Goal: Task Accomplishment & Management: Manage account settings

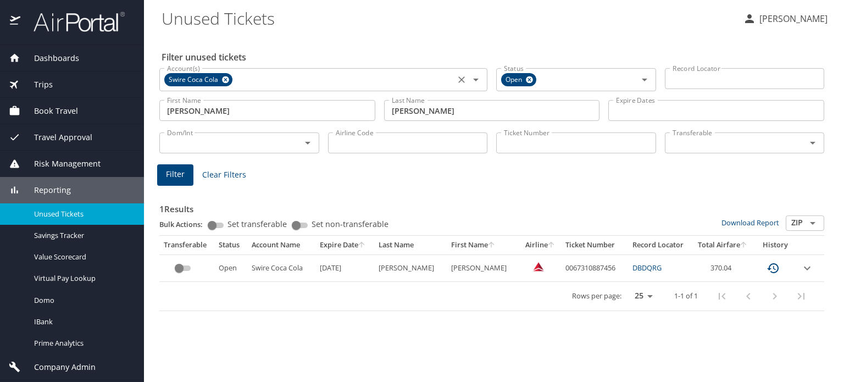
click at [223, 77] on icon at bounding box center [225, 79] width 7 height 7
click at [532, 78] on icon at bounding box center [529, 79] width 7 height 7
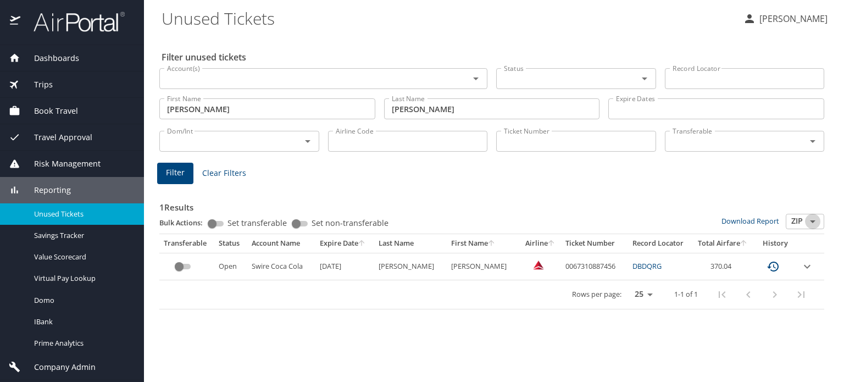
click at [811, 219] on icon "Open" at bounding box center [812, 221] width 13 height 13
click at [756, 187] on div "1 Results Bulk Actions: Set transferable Set non-transferable Download Report Z…" at bounding box center [491, 247] width 665 height 123
click at [811, 221] on icon "Open" at bounding box center [812, 221] width 5 height 3
click at [755, 187] on div "1 Results Bulk Actions: Set transferable Set non-transferable Download Report Z…" at bounding box center [491, 247] width 665 height 123
click at [191, 267] on input "custom pagination table" at bounding box center [179, 266] width 40 height 13
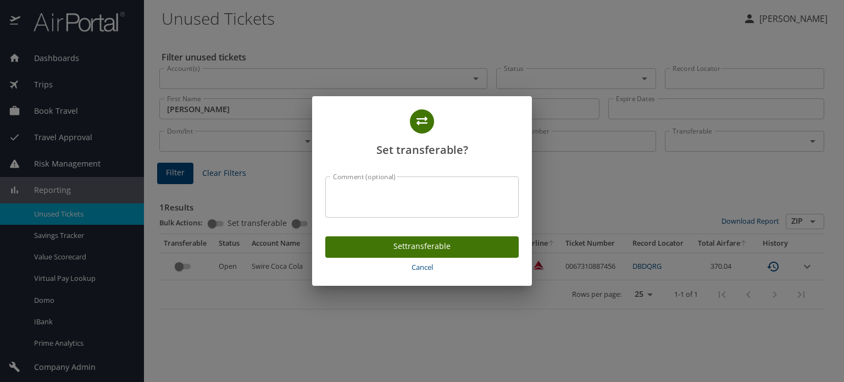
click at [426, 267] on span "Cancel" at bounding box center [422, 267] width 185 height 13
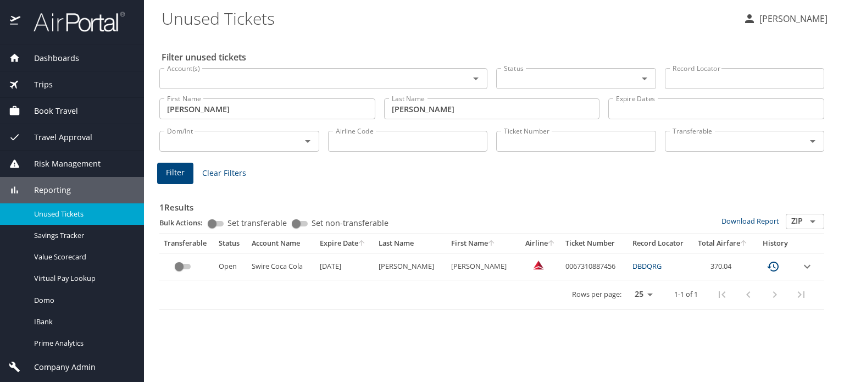
click at [806, 265] on icon "expand row" at bounding box center [806, 266] width 13 height 13
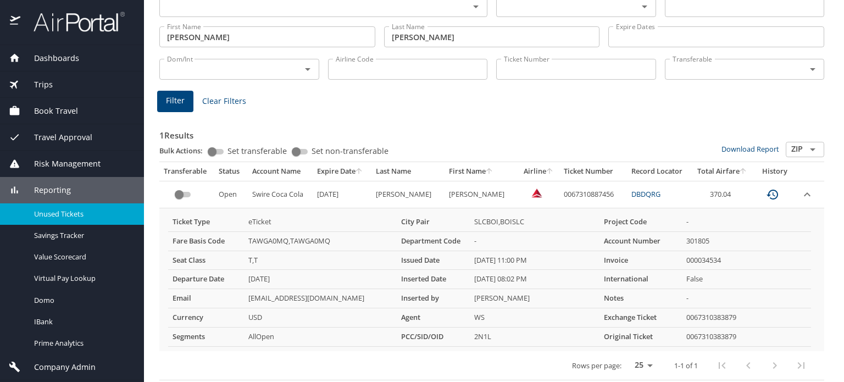
scroll to position [73, 0]
click at [804, 193] on icon "expand row" at bounding box center [807, 193] width 7 height 4
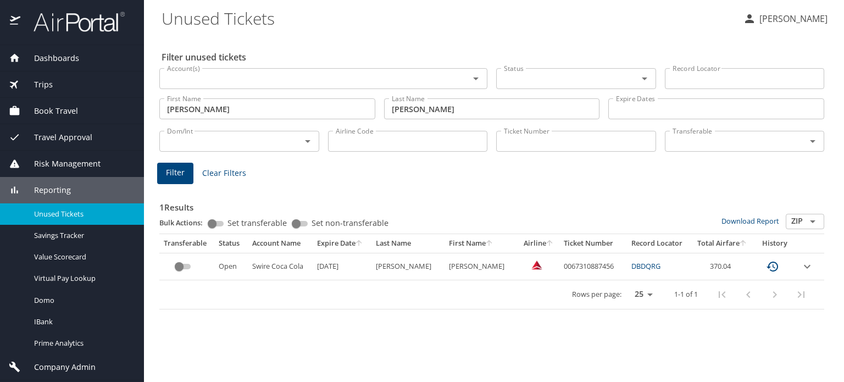
scroll to position [0, 0]
click at [72, 24] on img at bounding box center [72, 21] width 103 height 21
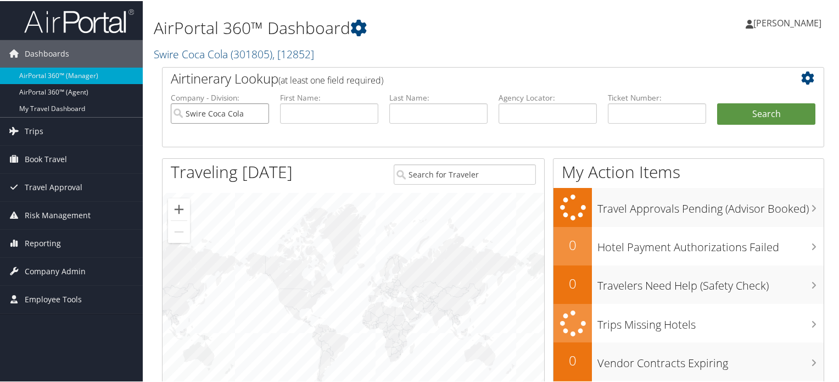
click at [259, 111] on input "Swire Coca Cola" at bounding box center [220, 112] width 98 height 20
type input "s"
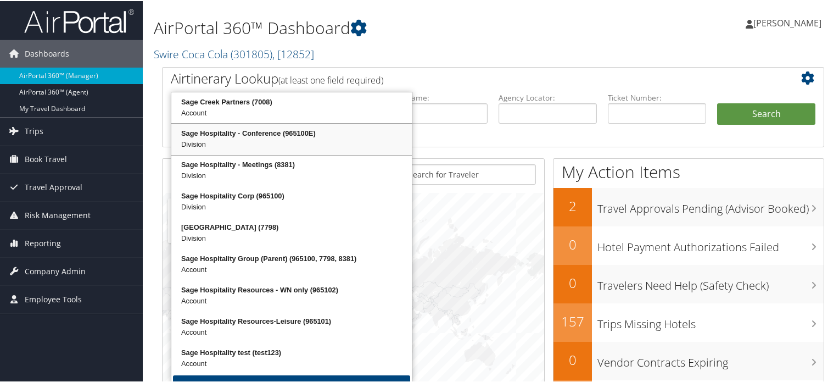
type input "SAGE"
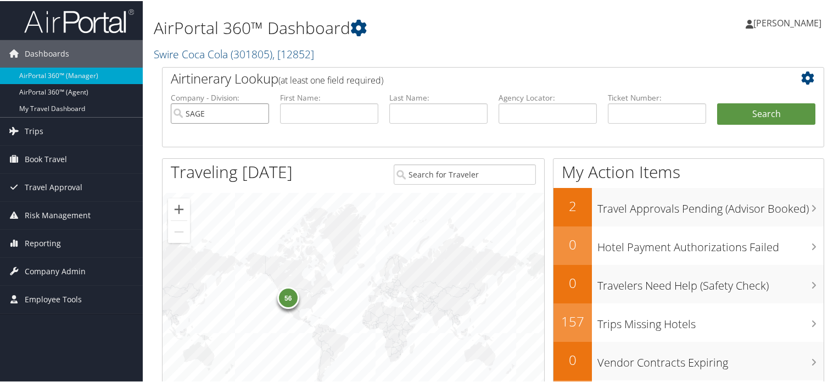
click at [237, 109] on input "SAGE" at bounding box center [220, 112] width 98 height 20
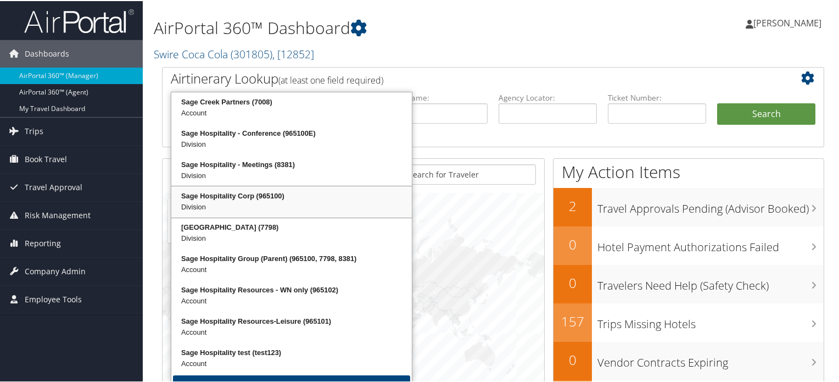
click at [236, 196] on div "Sage Hospitality Corp (965100)" at bounding box center [291, 194] width 237 height 11
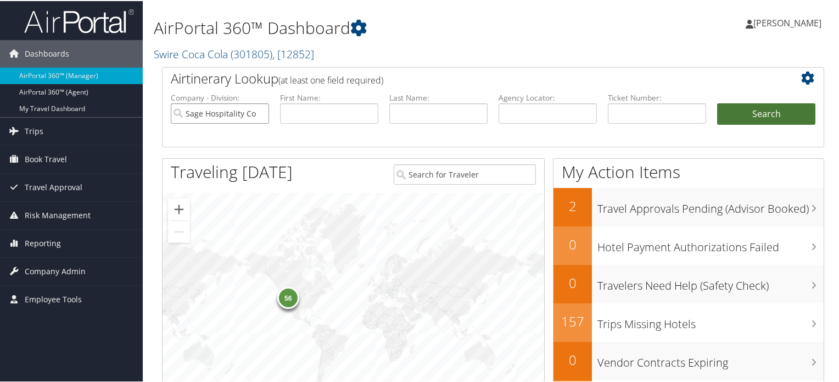
type input "Sage Hospitality Corp"
click at [766, 112] on button "Search" at bounding box center [766, 113] width 98 height 22
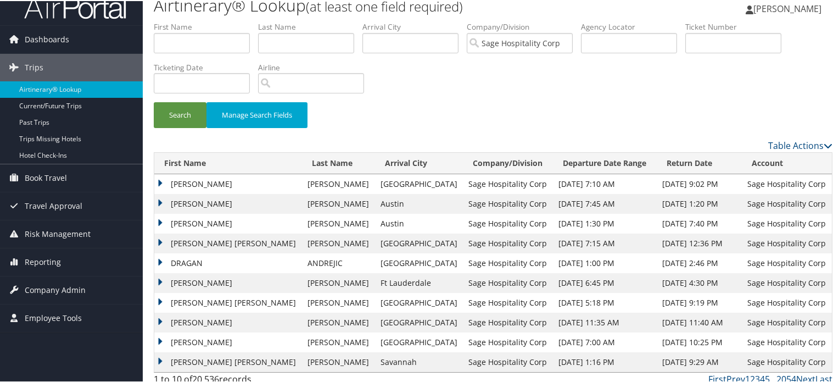
scroll to position [22, 0]
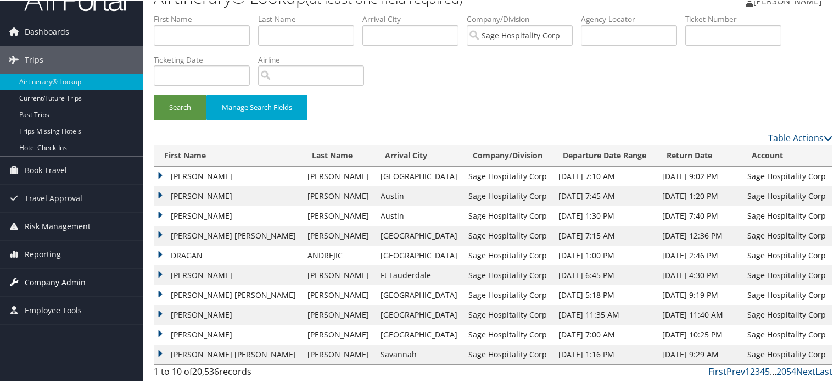
click at [53, 283] on span "Company Admin" at bounding box center [55, 280] width 61 height 27
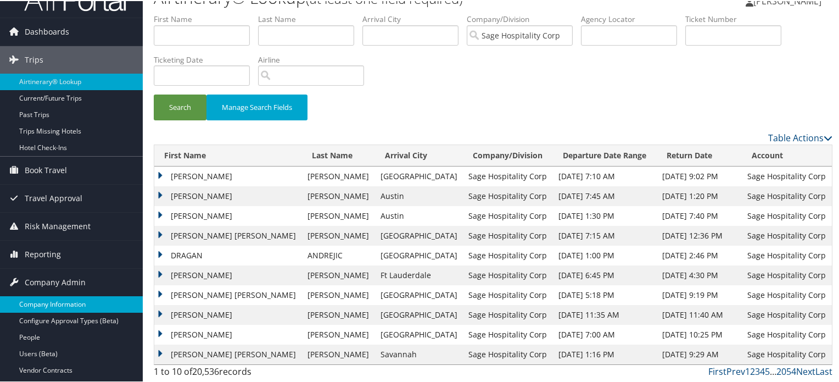
click at [69, 302] on link "Company Information" at bounding box center [71, 303] width 143 height 16
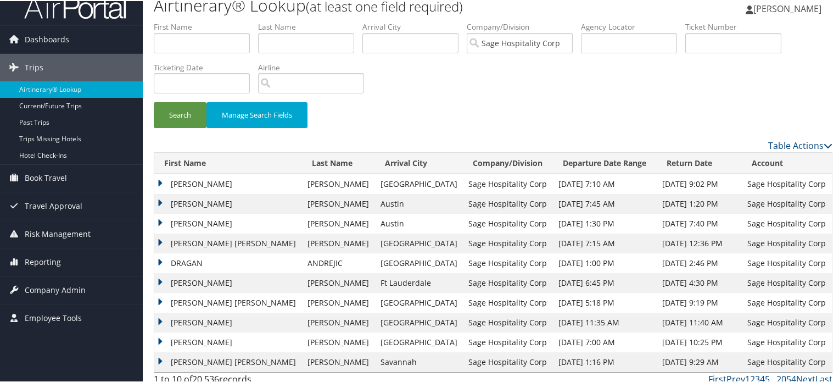
scroll to position [22, 0]
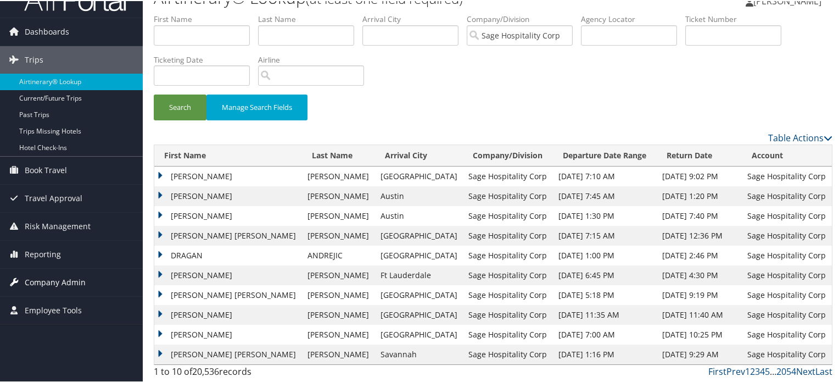
click at [69, 282] on span "Company Admin" at bounding box center [55, 280] width 61 height 27
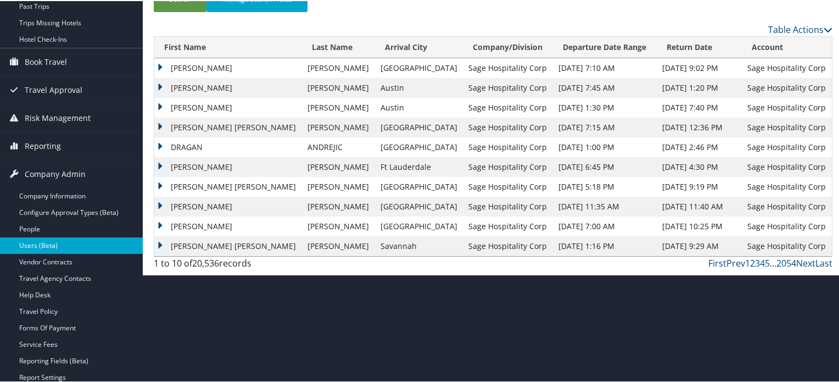
scroll to position [132, 0]
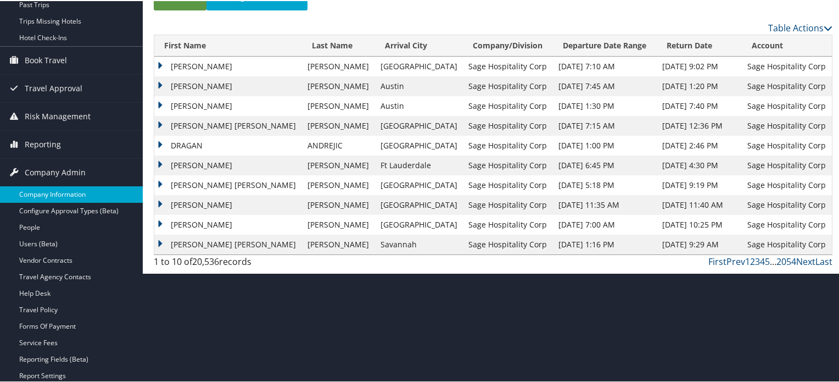
click at [73, 191] on link "Company Information" at bounding box center [71, 193] width 143 height 16
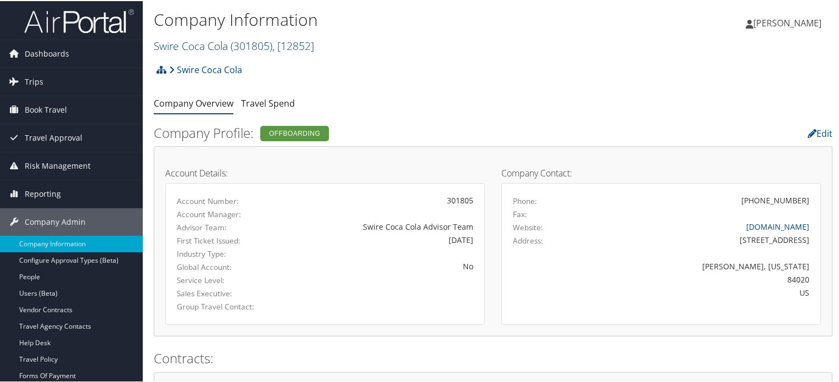
click at [198, 44] on link "Swire Coca Cola ( 301805 ) , [ 12852 ]" at bounding box center [234, 44] width 160 height 15
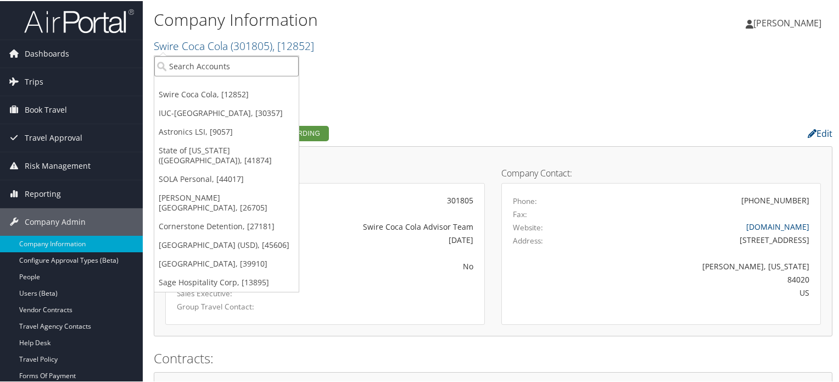
click at [187, 64] on input "search" at bounding box center [226, 65] width 144 height 20
type input "SAGE"
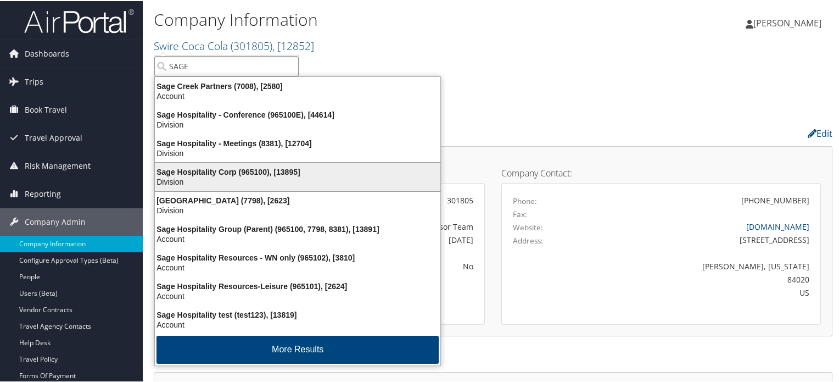
click at [208, 172] on div "Sage Hospitality Corp (965100), [13895]" at bounding box center [297, 171] width 299 height 10
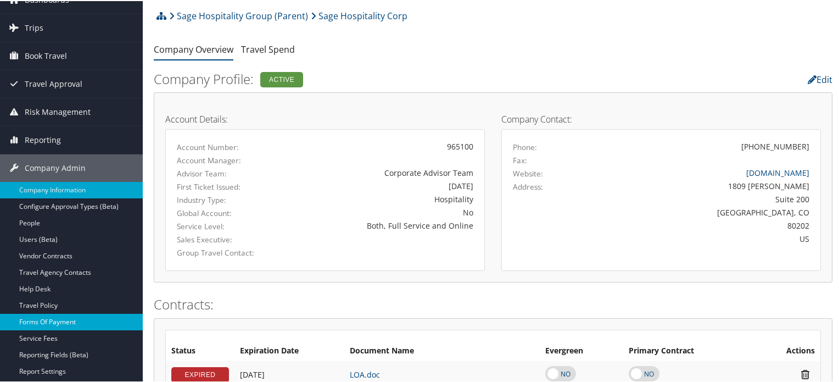
scroll to position [110, 0]
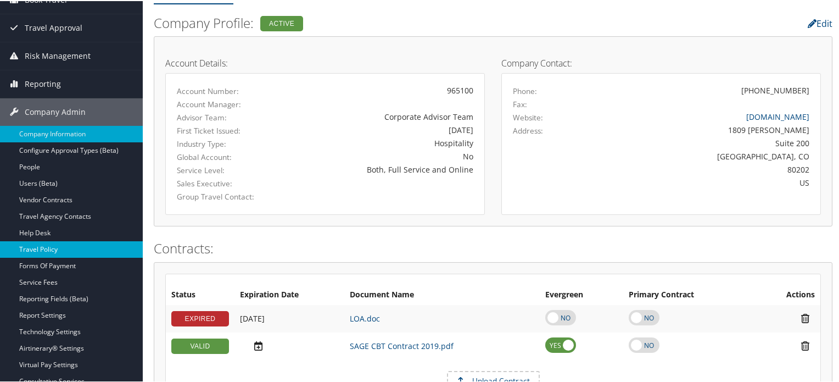
click at [50, 248] on link "Travel Policy" at bounding box center [71, 248] width 143 height 16
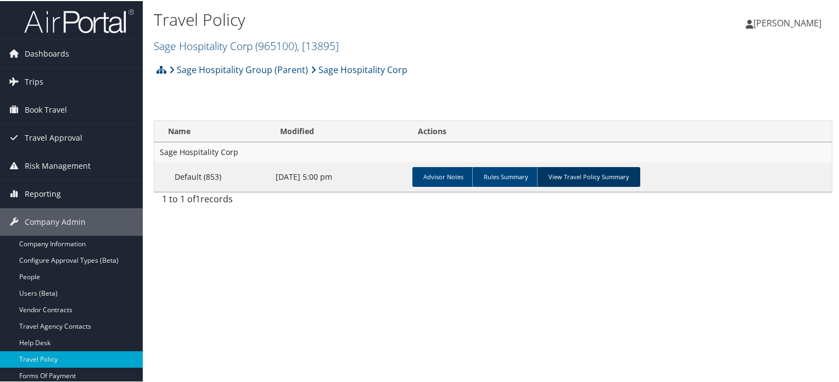
click at [581, 180] on link "View Travel Policy Summary" at bounding box center [588, 176] width 103 height 20
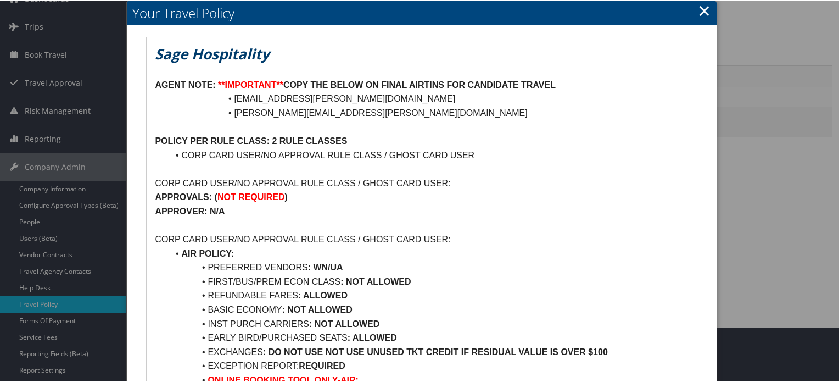
scroll to position [110, 0]
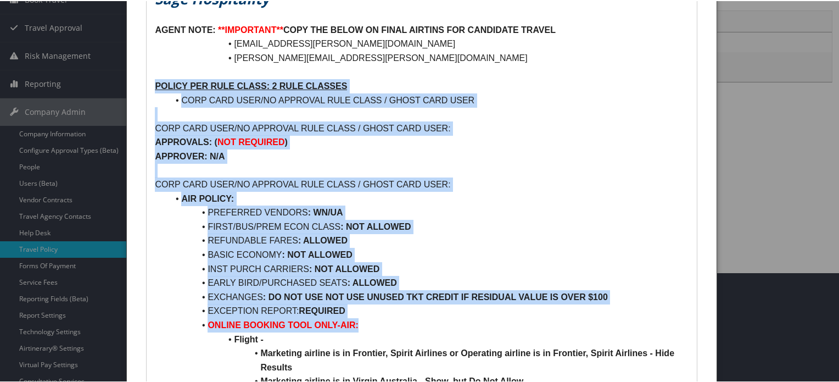
drag, startPoint x: 359, startPoint y: 322, endPoint x: 156, endPoint y: 86, distance: 311.2
click at [156, 86] on div "Sage Hospitality AGENT NOTE: **IMPORTANT** COPY THE BELOW ON FINAL AIRTINS FOR …" at bounding box center [422, 328] width 550 height 694
click at [516, 174] on p at bounding box center [421, 170] width 533 height 14
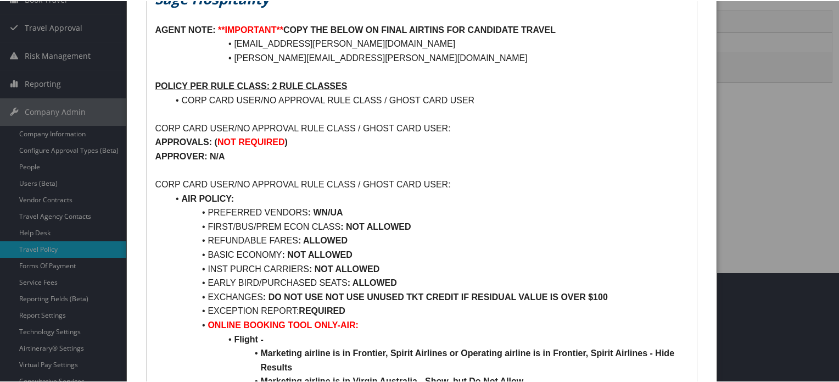
click at [796, 154] on div at bounding box center [422, 191] width 844 height 382
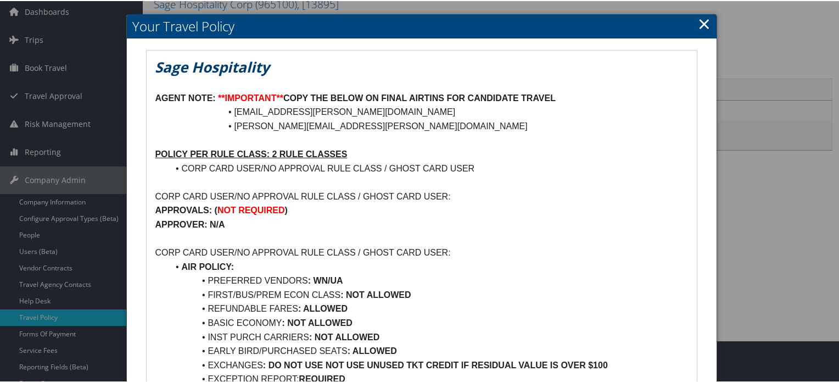
scroll to position [0, 0]
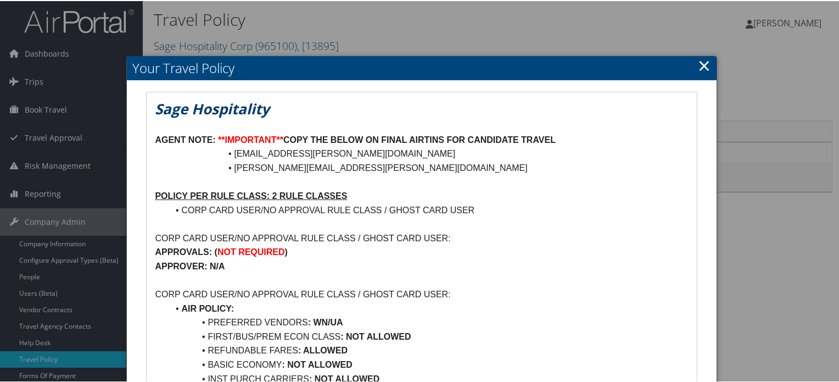
click at [704, 66] on link "×" at bounding box center [704, 64] width 13 height 22
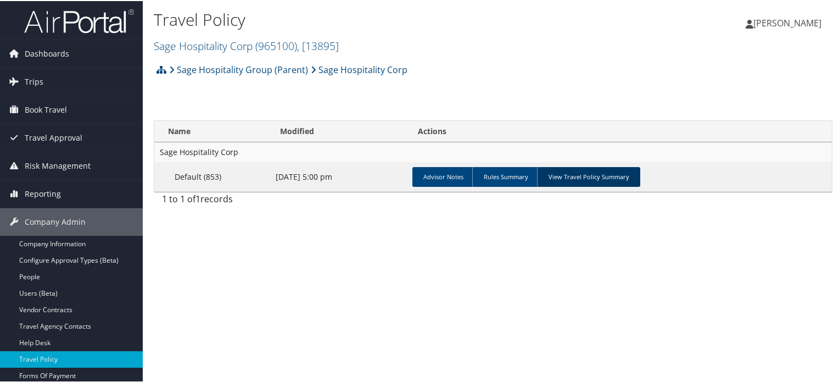
click at [603, 177] on link "View Travel Policy Summary" at bounding box center [588, 176] width 103 height 20
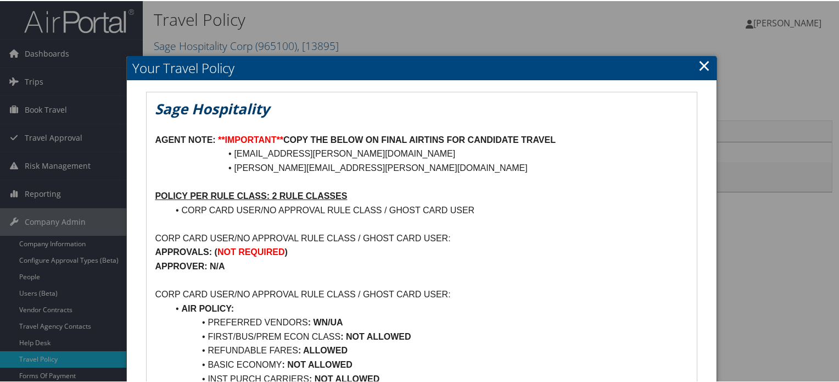
click at [702, 68] on link "×" at bounding box center [704, 64] width 13 height 22
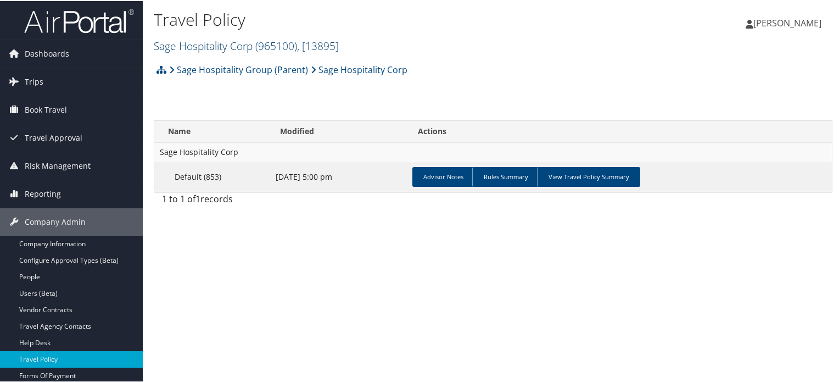
click at [209, 42] on link "Sage Hospitality Corp ( 965100 ) , [ 13895 ]" at bounding box center [246, 44] width 185 height 15
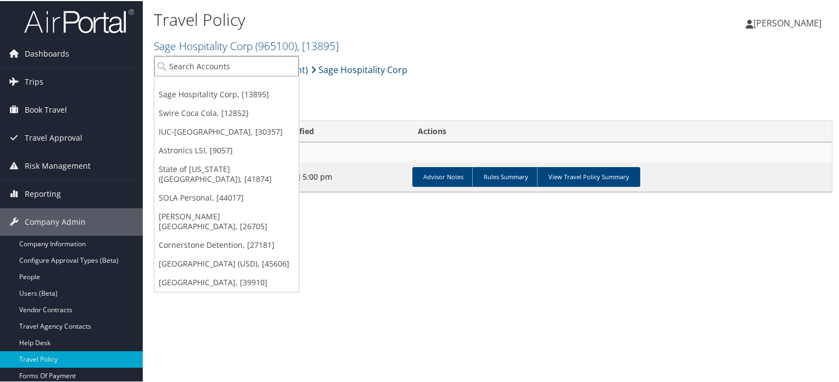
click at [217, 68] on input "search" at bounding box center [226, 65] width 144 height 20
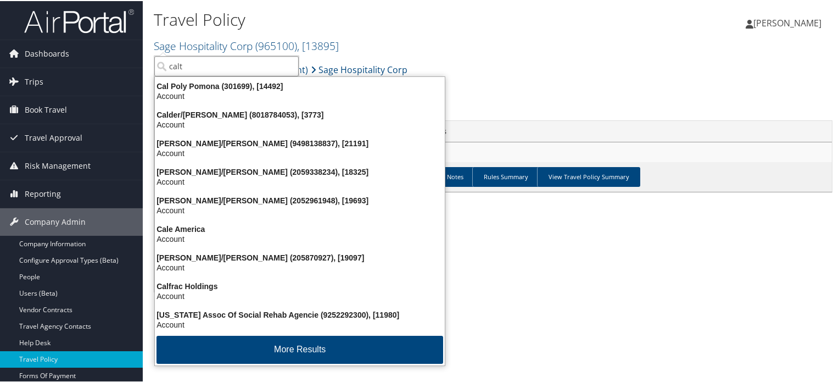
type input "calte"
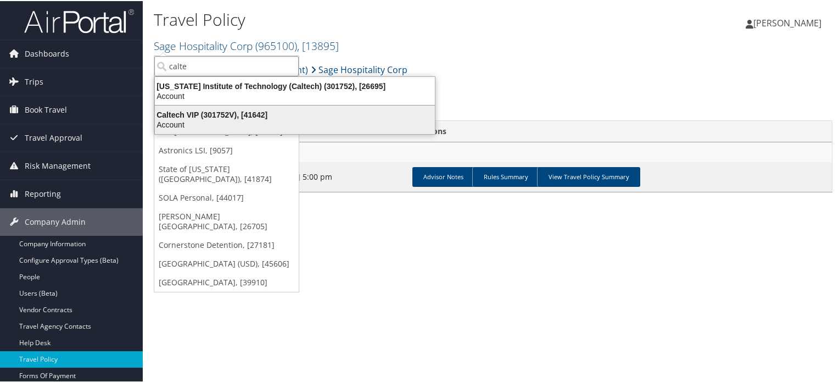
click at [220, 124] on div "Account" at bounding box center [294, 124] width 293 height 10
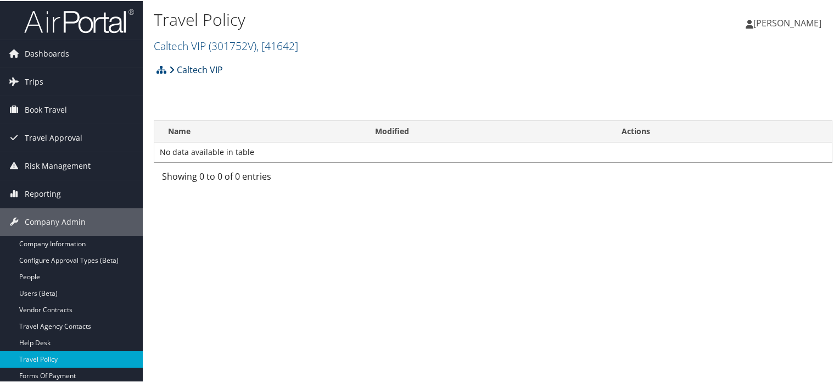
click at [203, 68] on link "Caltech VIP" at bounding box center [196, 69] width 54 height 22
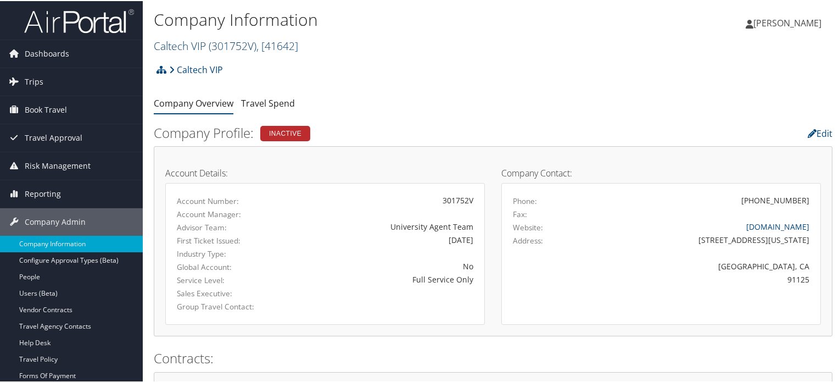
click at [242, 45] on span "( 301752V )" at bounding box center [233, 44] width 48 height 15
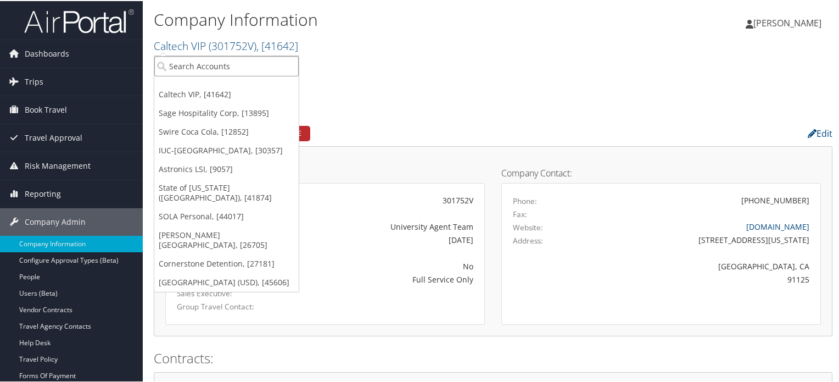
click at [230, 69] on input "search" at bounding box center [226, 65] width 144 height 20
type input "university of chic"
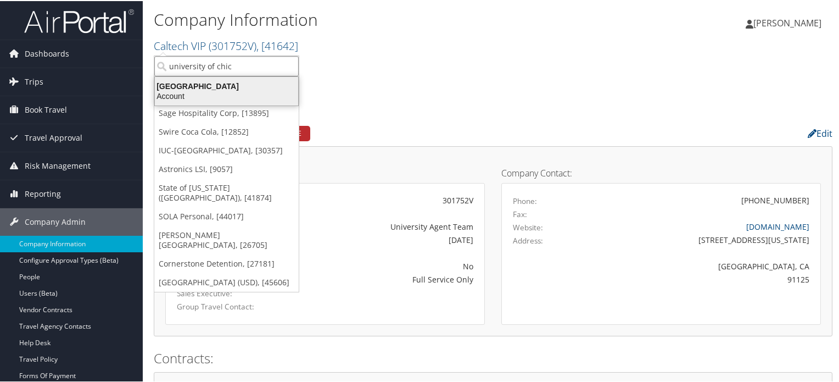
click at [207, 85] on div "[GEOGRAPHIC_DATA]" at bounding box center [226, 85] width 157 height 10
